Goal: Navigation & Orientation: Find specific page/section

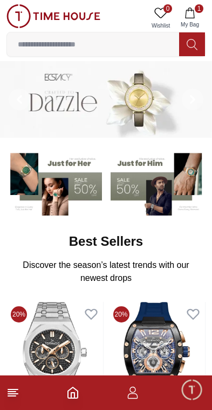
click at [150, 185] on img at bounding box center [159, 182] width 96 height 66
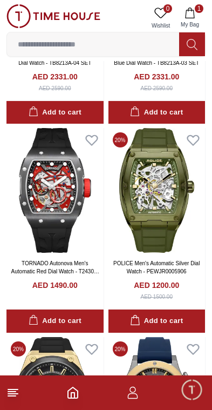
scroll to position [407, 0]
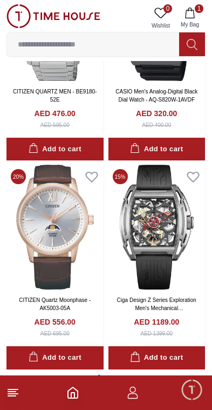
scroll to position [6097, 0]
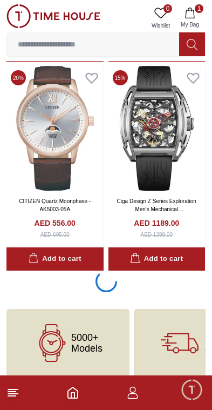
scroll to position [6095, 0]
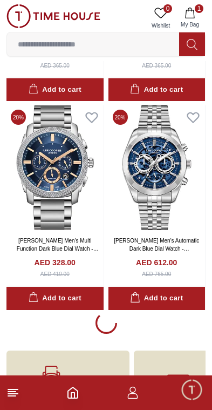
scroll to position [10212, 0]
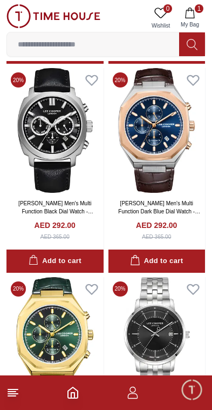
scroll to position [11060, 0]
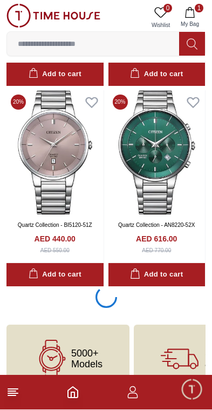
scroll to position [14385, 0]
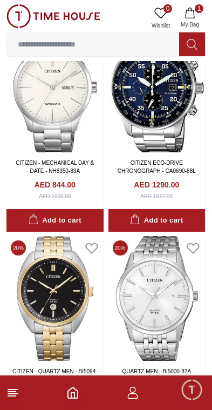
scroll to position [18536, 0]
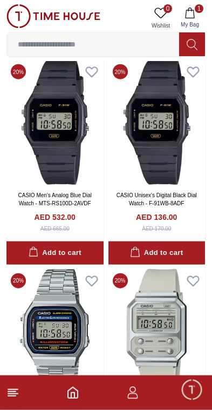
scroll to position [20868, 0]
